Goal: Check status: Check status

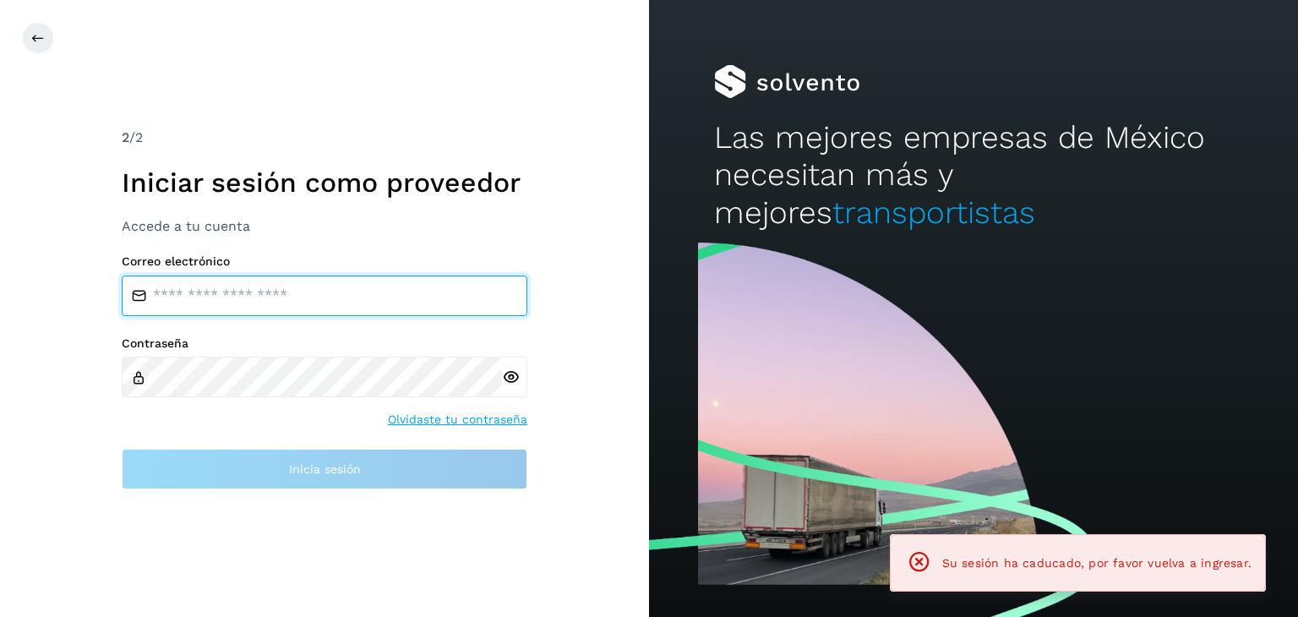
click at [188, 276] on input "email" at bounding box center [325, 296] width 406 height 41
type input "**********"
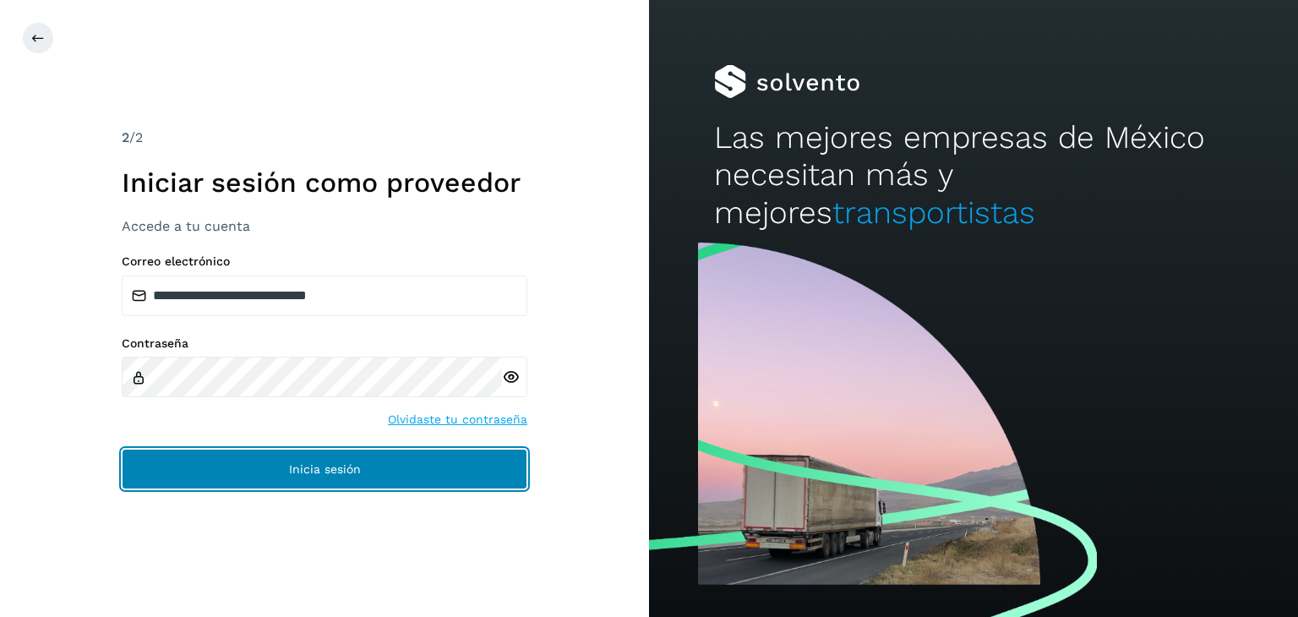
click at [284, 478] on button "Inicia sesión" at bounding box center [325, 469] width 406 height 41
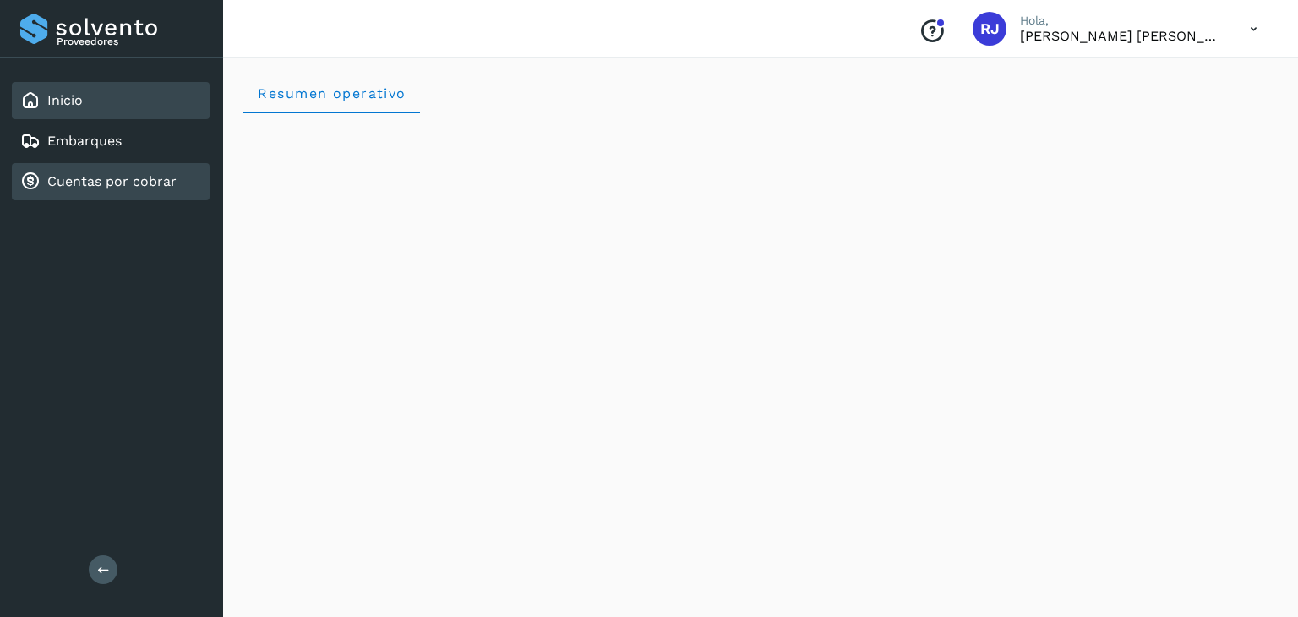
click at [155, 182] on link "Cuentas por cobrar" at bounding box center [111, 181] width 129 height 16
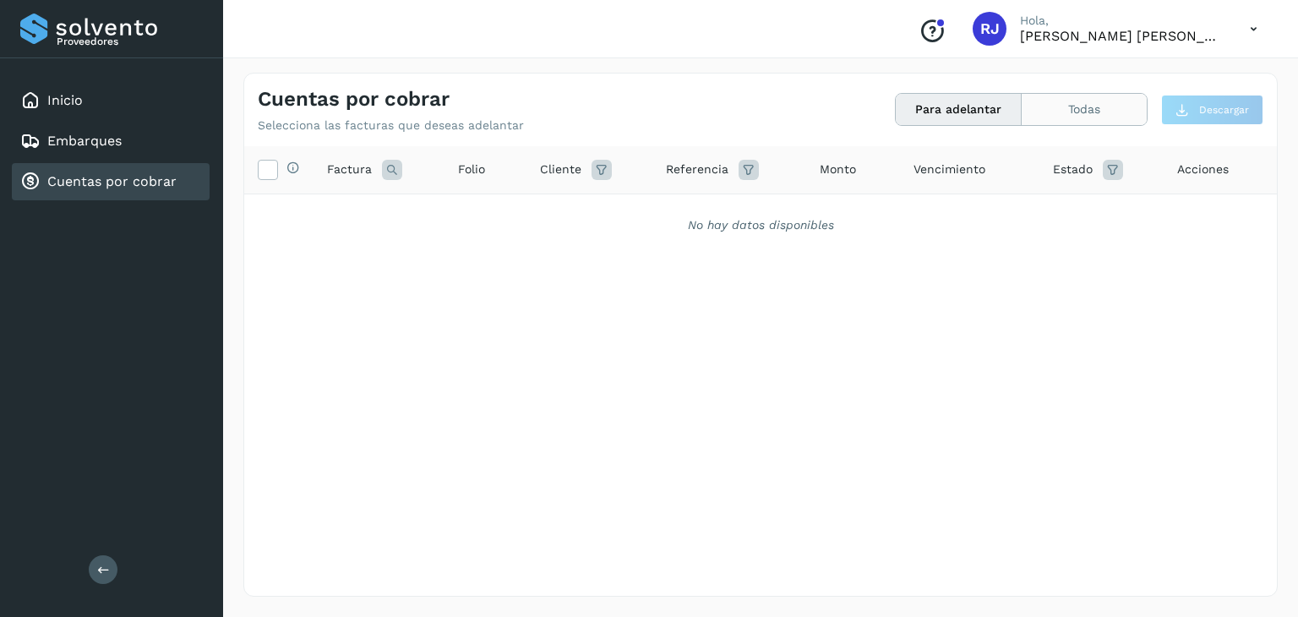
click at [1100, 109] on button "Todas" at bounding box center [1084, 109] width 125 height 31
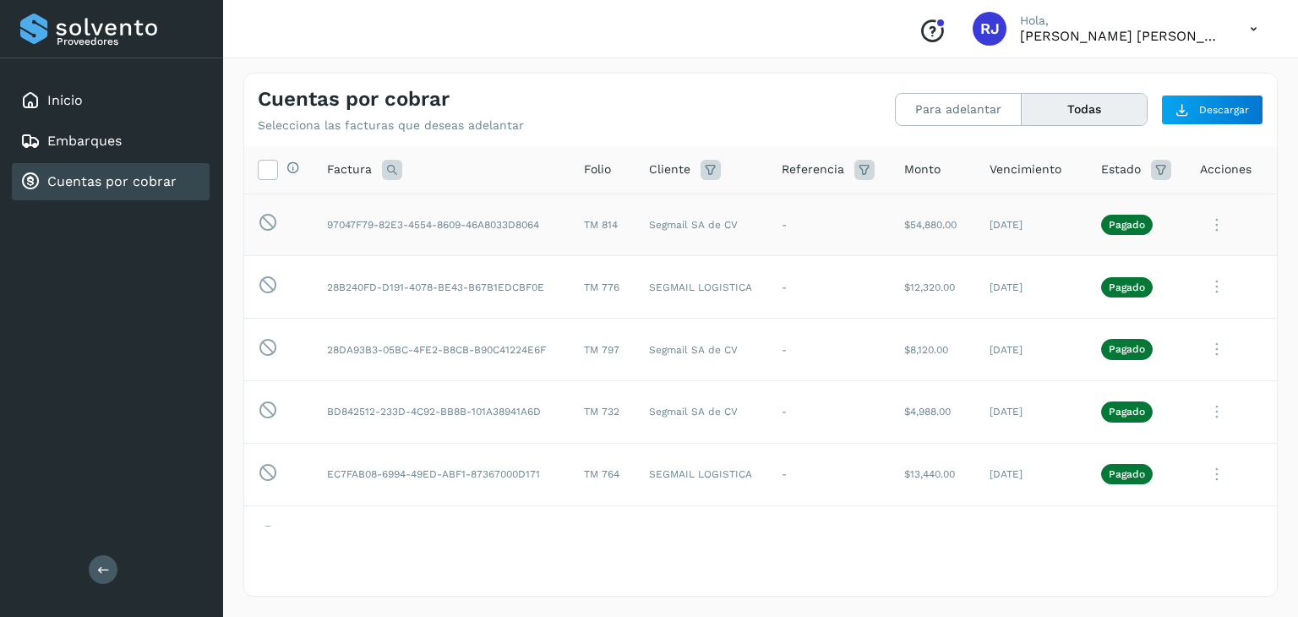
click at [919, 223] on td "$54,880.00" at bounding box center [933, 225] width 85 height 63
click at [346, 226] on td "97047F79-82E3-4554-8609-46A8033D8064" at bounding box center [442, 225] width 257 height 63
